Goal: Information Seeking & Learning: Find specific fact

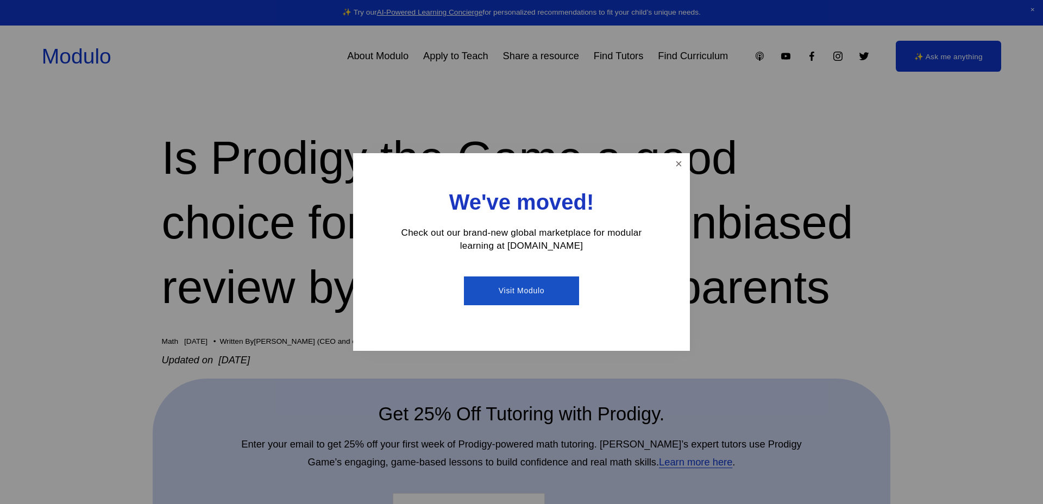
scroll to position [18, 0]
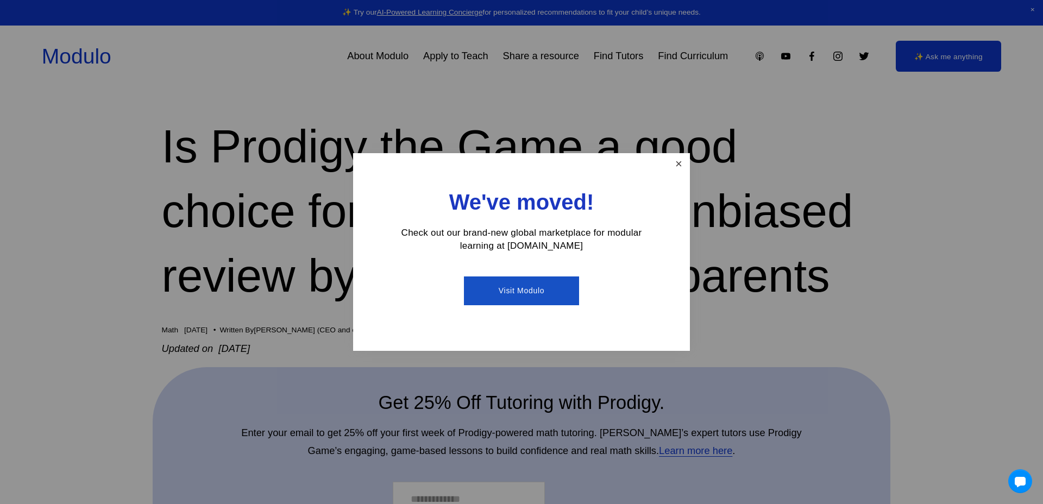
click at [678, 163] on link "Close" at bounding box center [678, 164] width 19 height 19
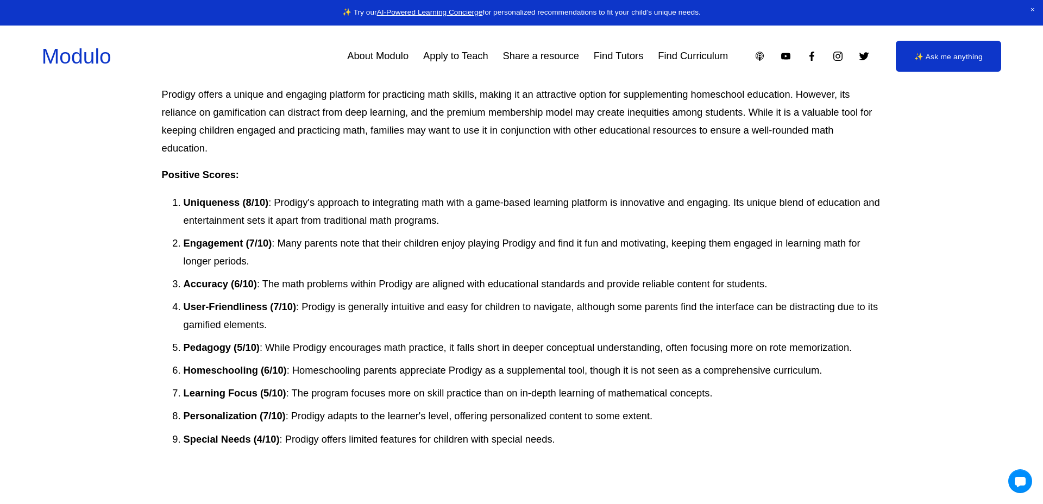
scroll to position [3146, 0]
drag, startPoint x: 448, startPoint y: 118, endPoint x: 523, endPoint y: 118, distance: 75.5
click at [523, 67] on h3 "Overall Educational Value Score: 56/100" at bounding box center [521, 55] width 719 height 26
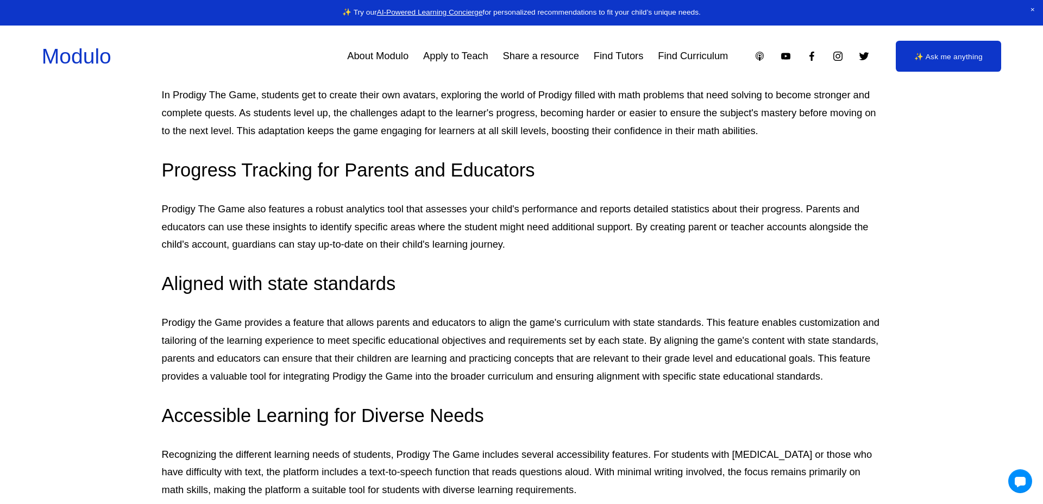
scroll to position [1053, 0]
